Goal: Transaction & Acquisition: Book appointment/travel/reservation

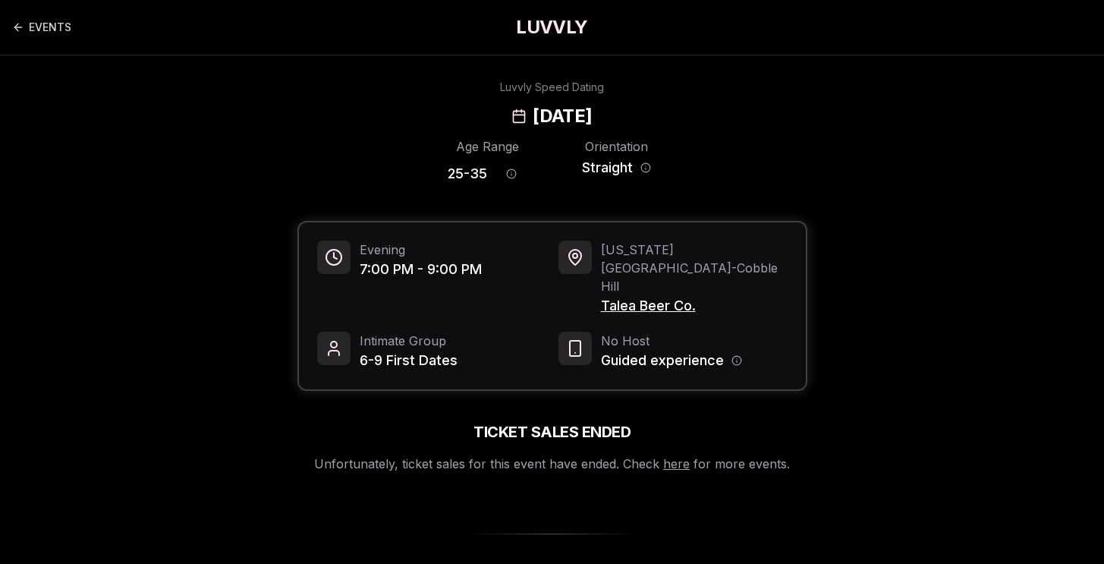
click at [567, 28] on h1 "LUVVLY" at bounding box center [551, 27] width 71 height 24
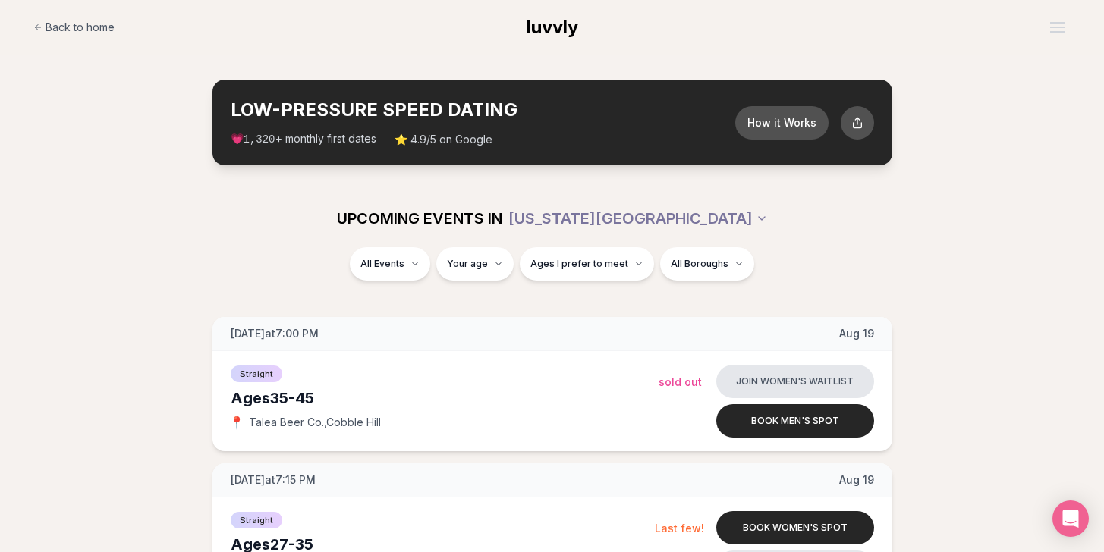
click at [462, 449] on div "Straight Ages 35-45 📍 Talea Beer Co. , Cobble Hill Join women's waitlist Sold O…" at bounding box center [552, 401] width 680 height 100
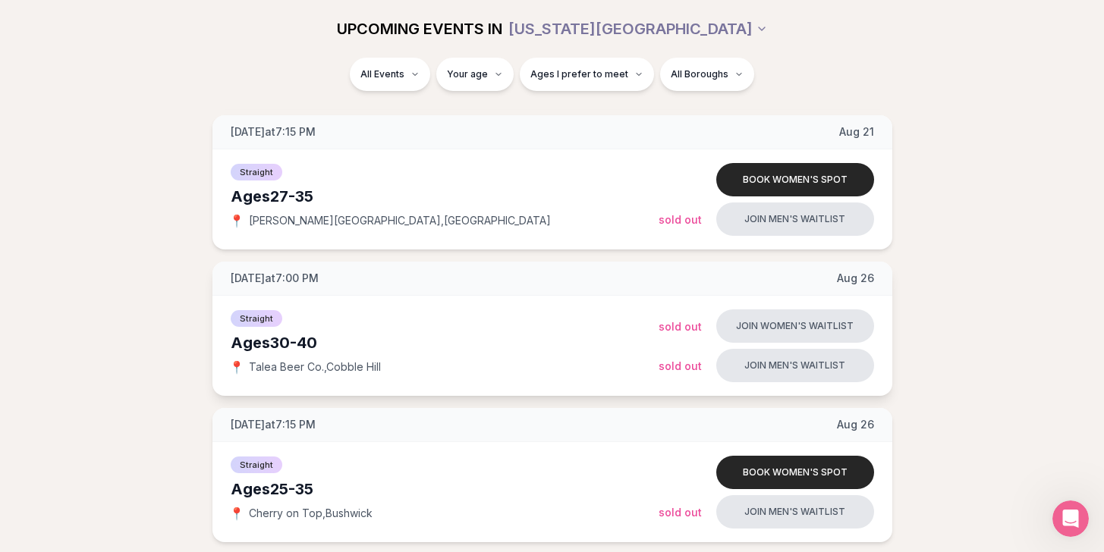
scroll to position [1227, 0]
drag, startPoint x: 366, startPoint y: 218, endPoint x: 247, endPoint y: 226, distance: 120.2
click at [247, 226] on div "📍 Pando Park , Flatiron District" at bounding box center [445, 220] width 428 height 15
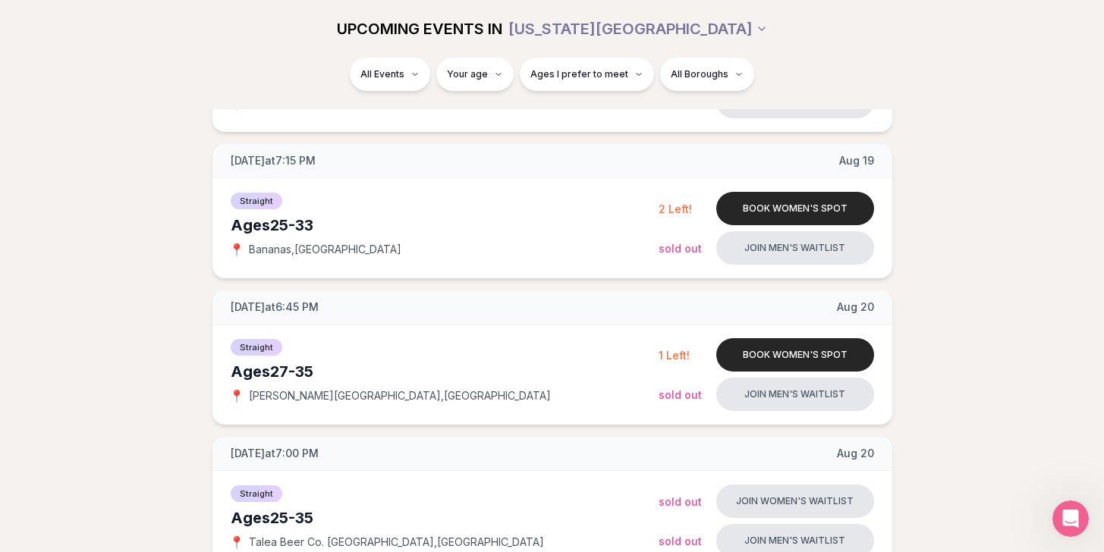
scroll to position [0, 0]
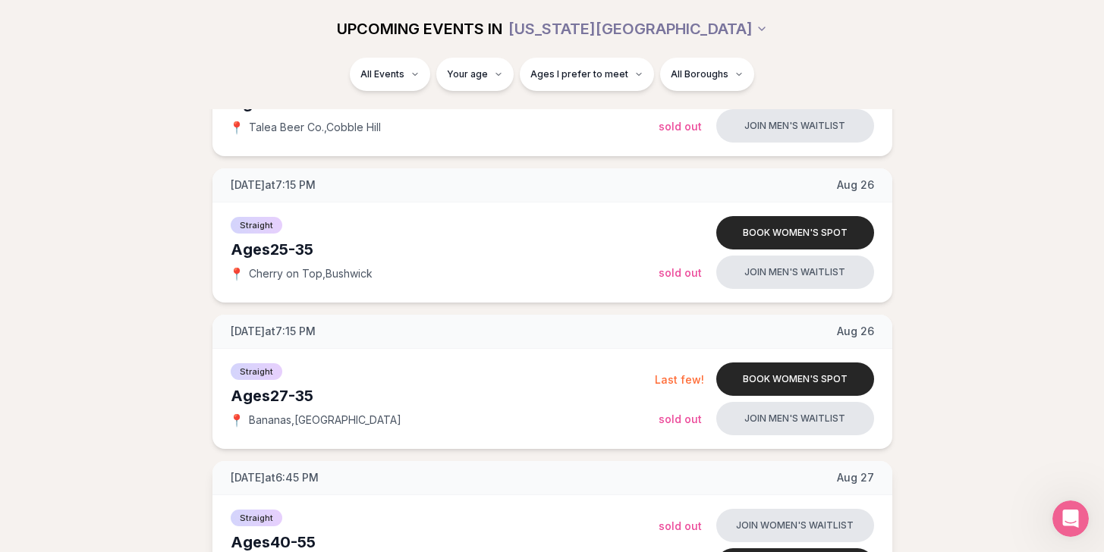
scroll to position [1520, 0]
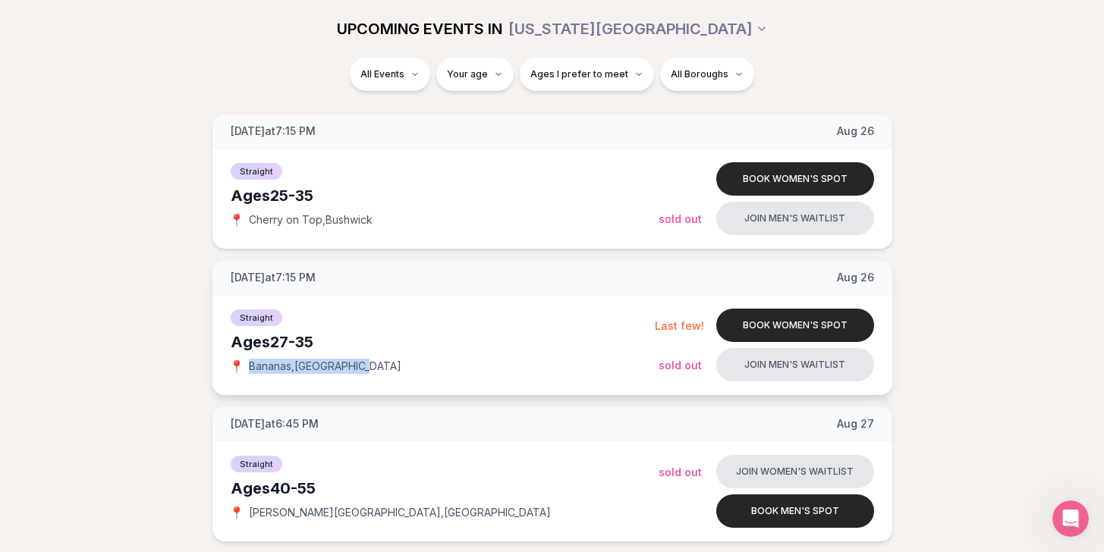
drag, startPoint x: 366, startPoint y: 370, endPoint x: 248, endPoint y: 369, distance: 118.4
click at [247, 369] on div "📍 Bananas , East Village" at bounding box center [443, 366] width 424 height 15
